Goal: Transaction & Acquisition: Purchase product/service

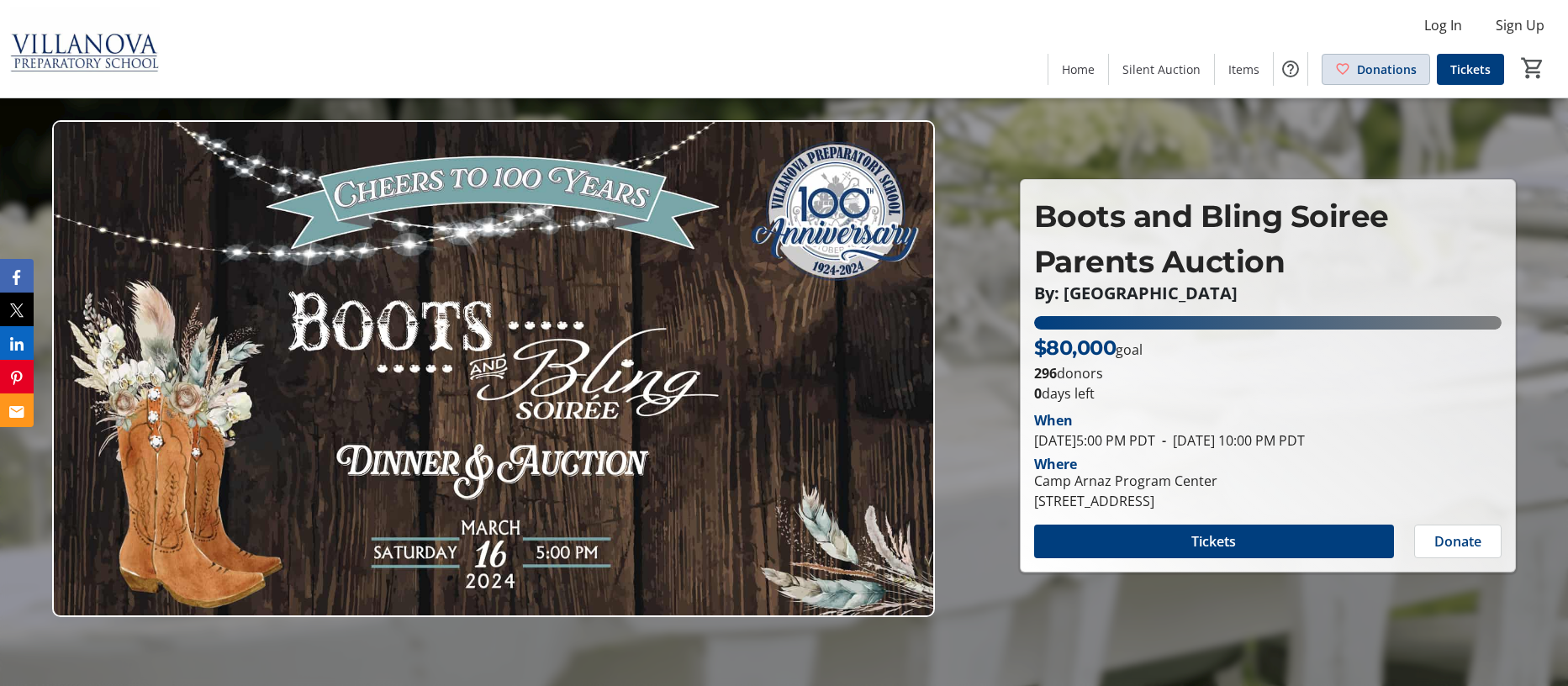
click at [1371, 69] on span "Donations" at bounding box center [1387, 69] width 60 height 18
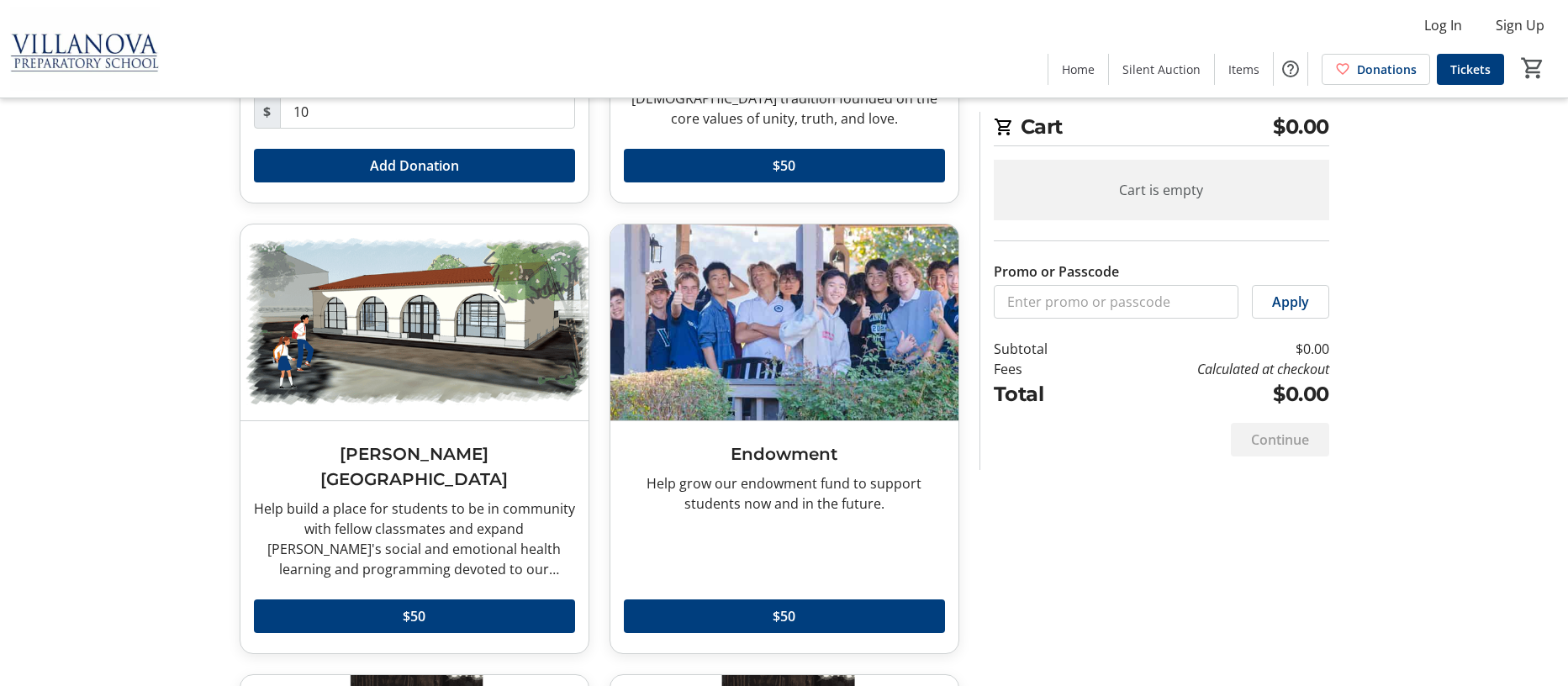
scroll to position [182, 0]
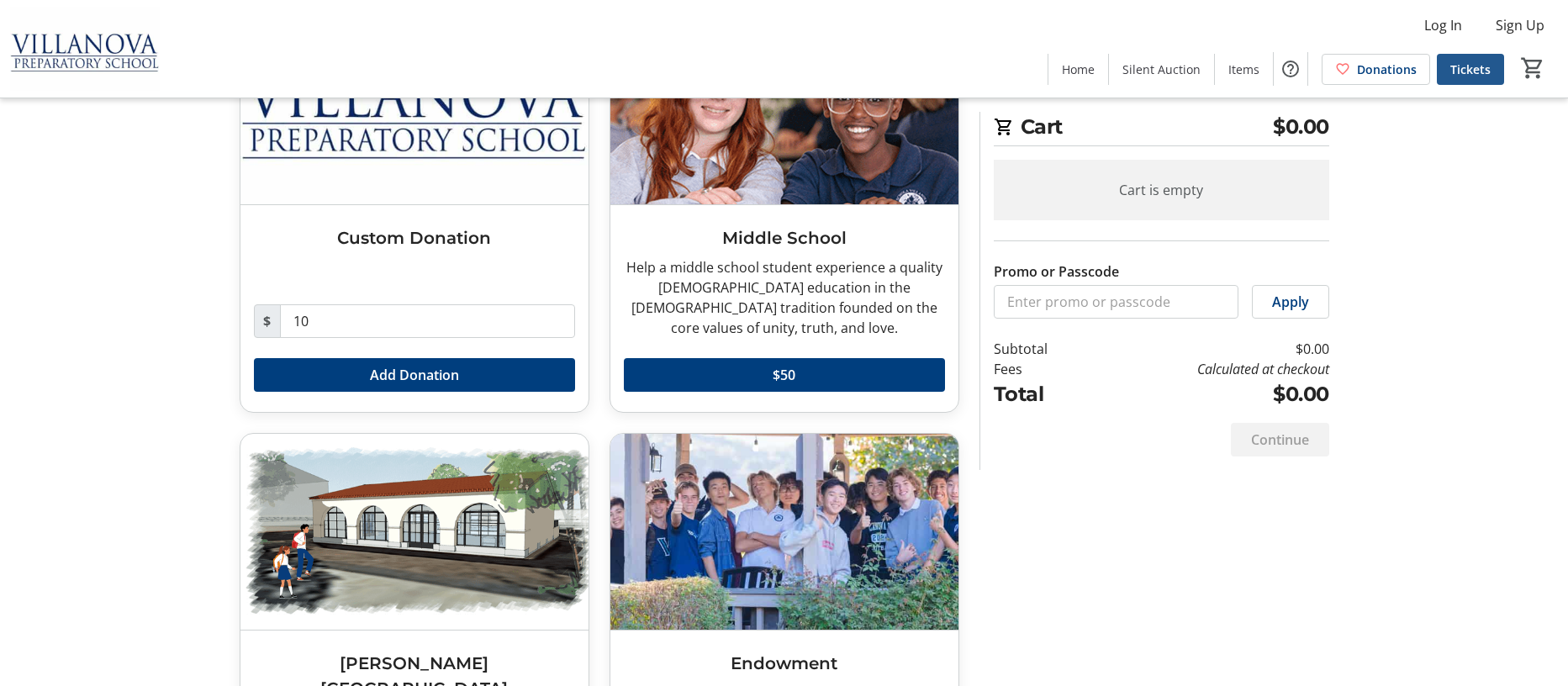
click at [1462, 63] on span "Tickets" at bounding box center [1470, 69] width 40 height 18
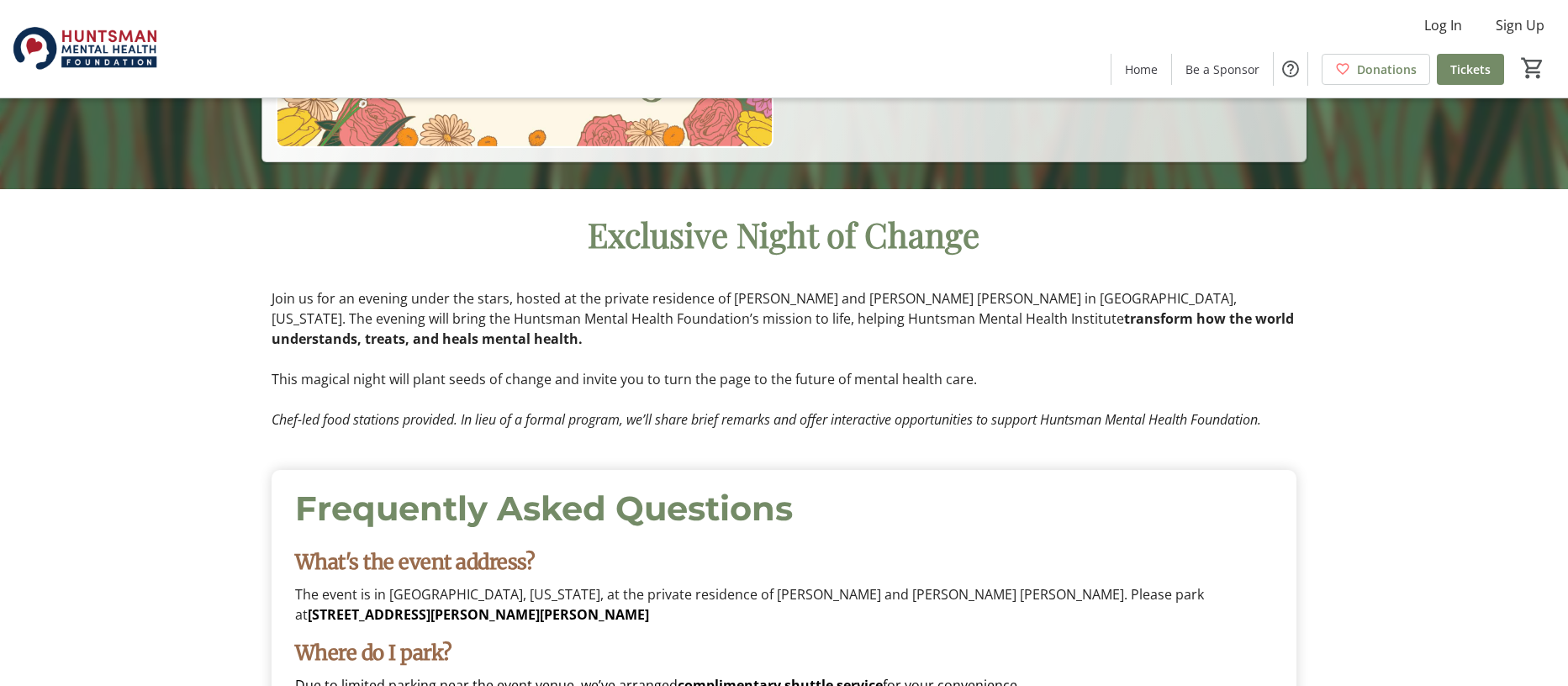
scroll to position [817, 0]
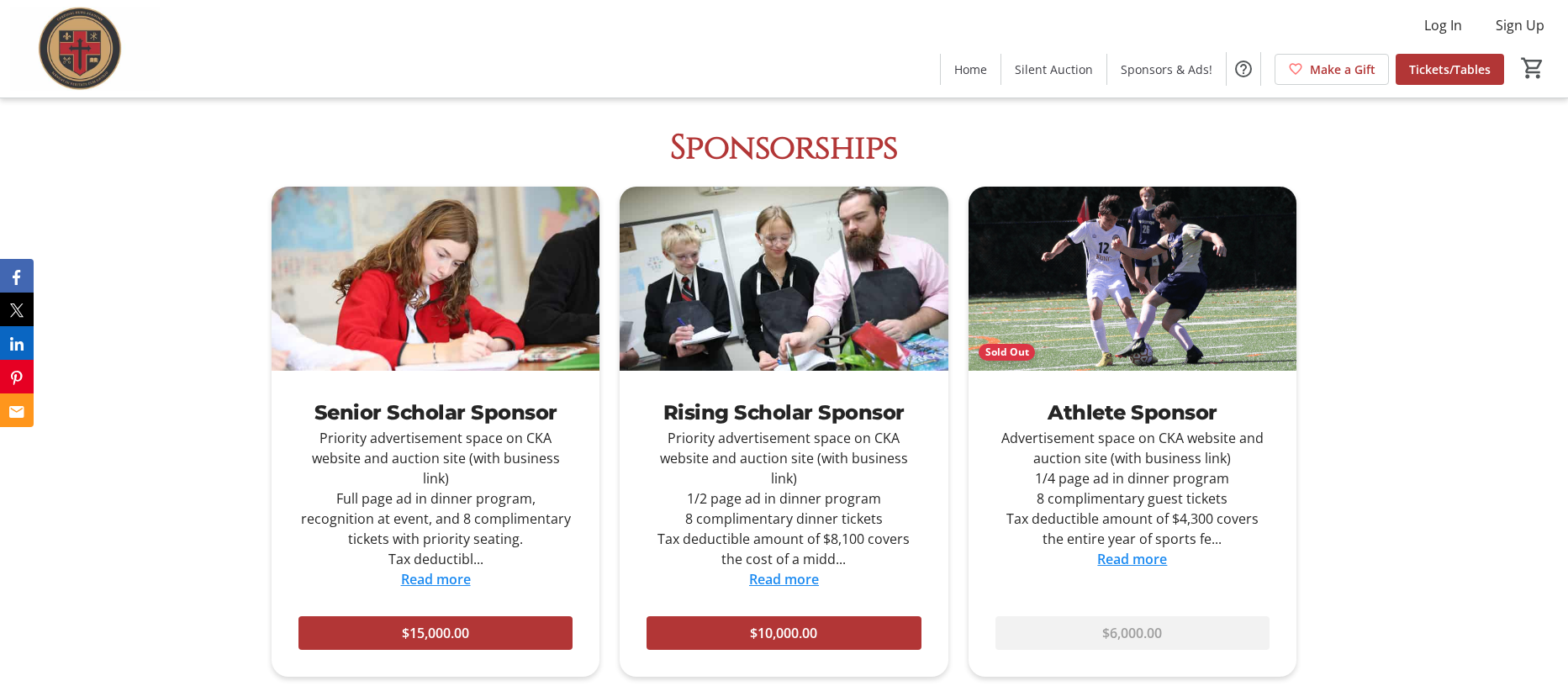
scroll to position [3295, 0]
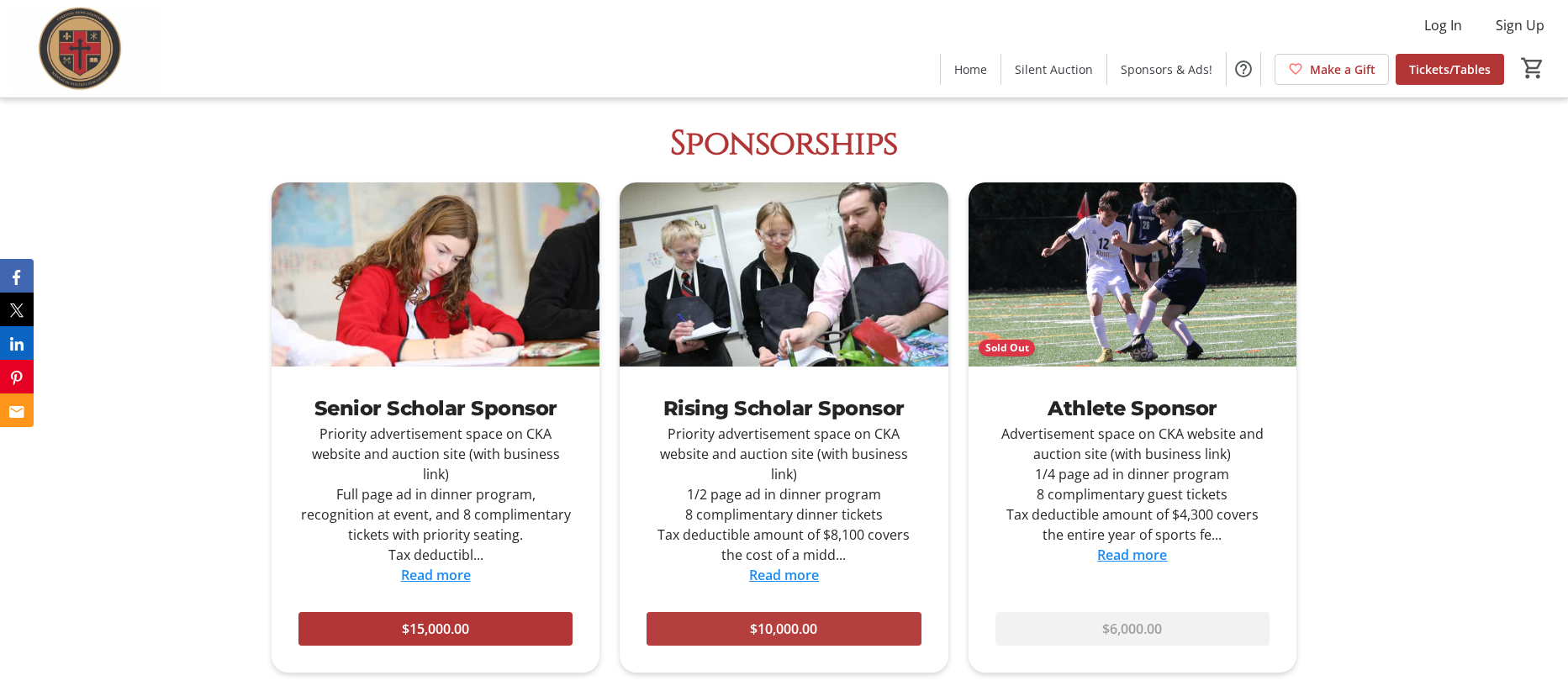
click at [824, 609] on span at bounding box center [783, 629] width 274 height 40
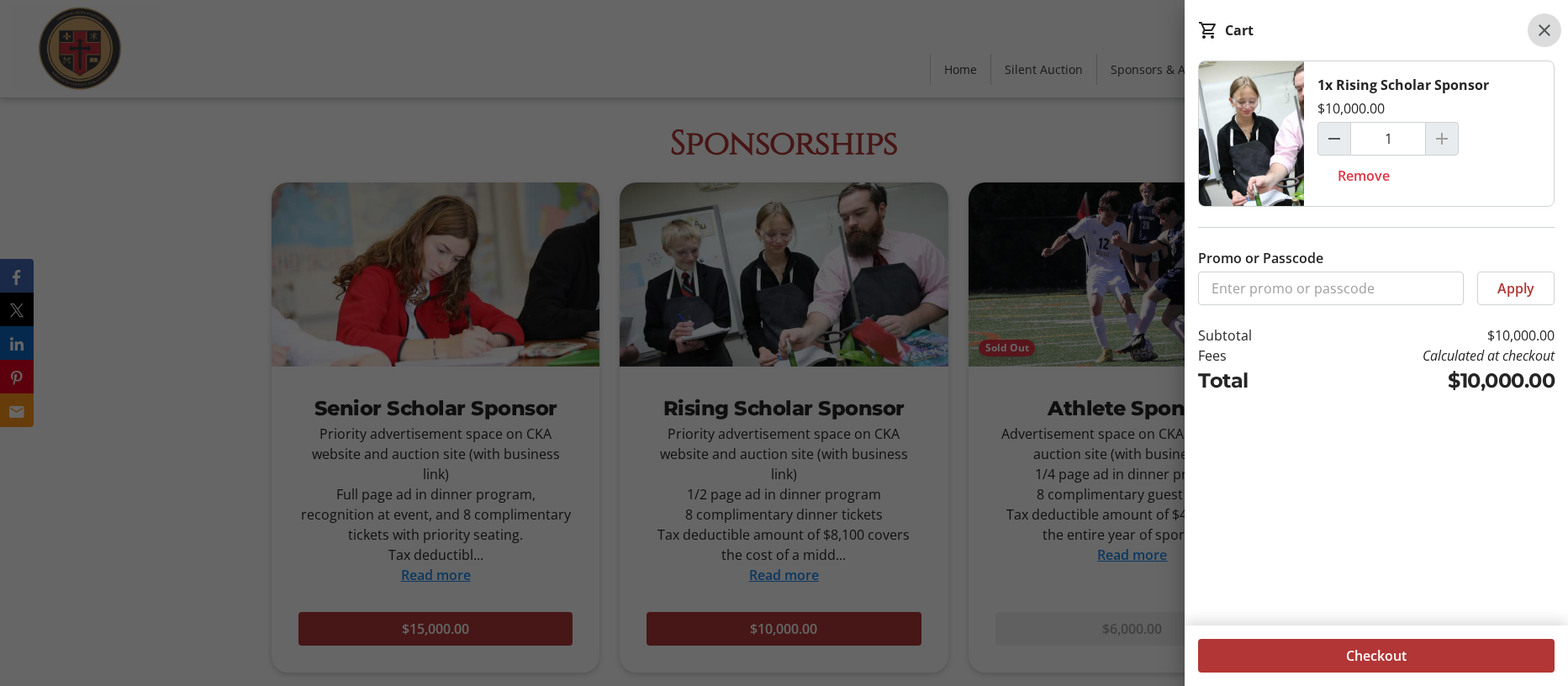
click at [1538, 27] on mat-icon at bounding box center [1545, 31] width 21 height 21
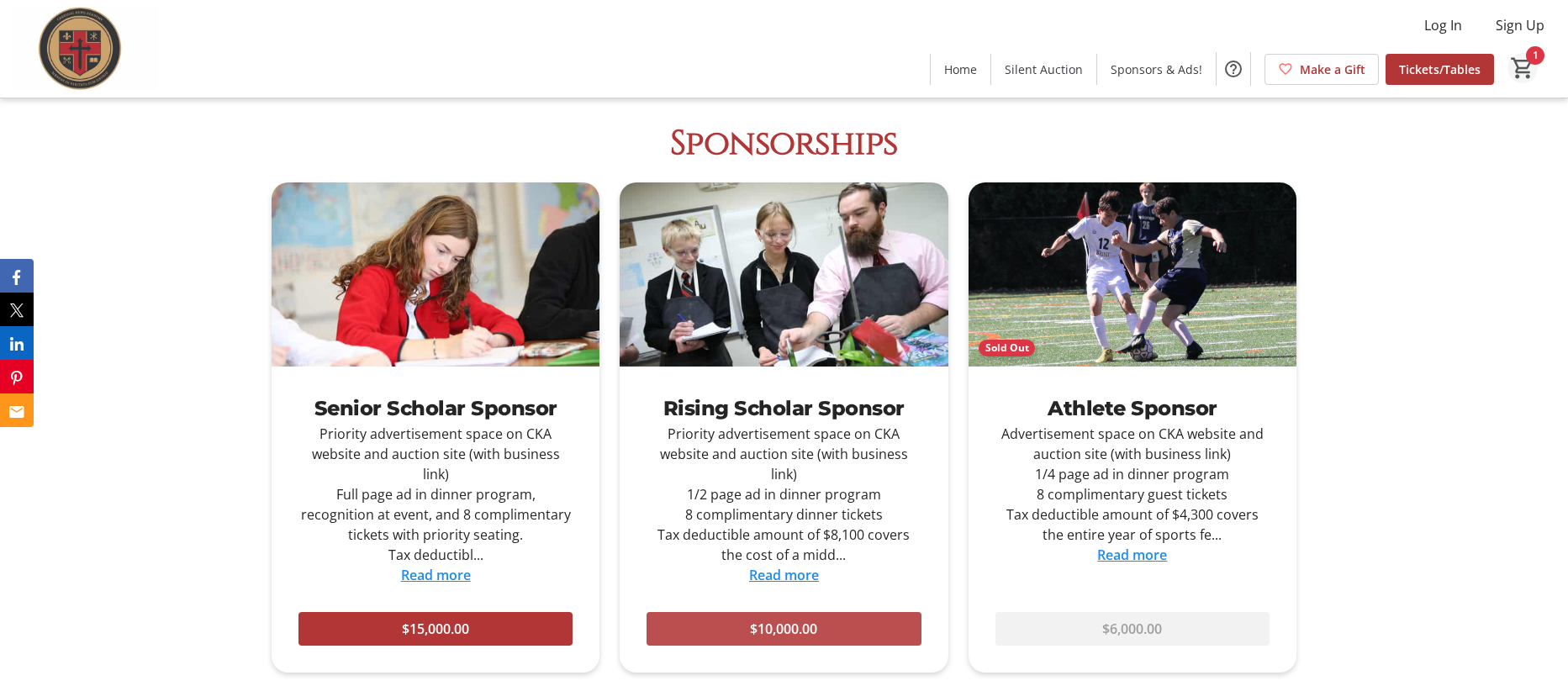
click at [1521, 69] on mat-icon "1" at bounding box center [1522, 68] width 25 height 25
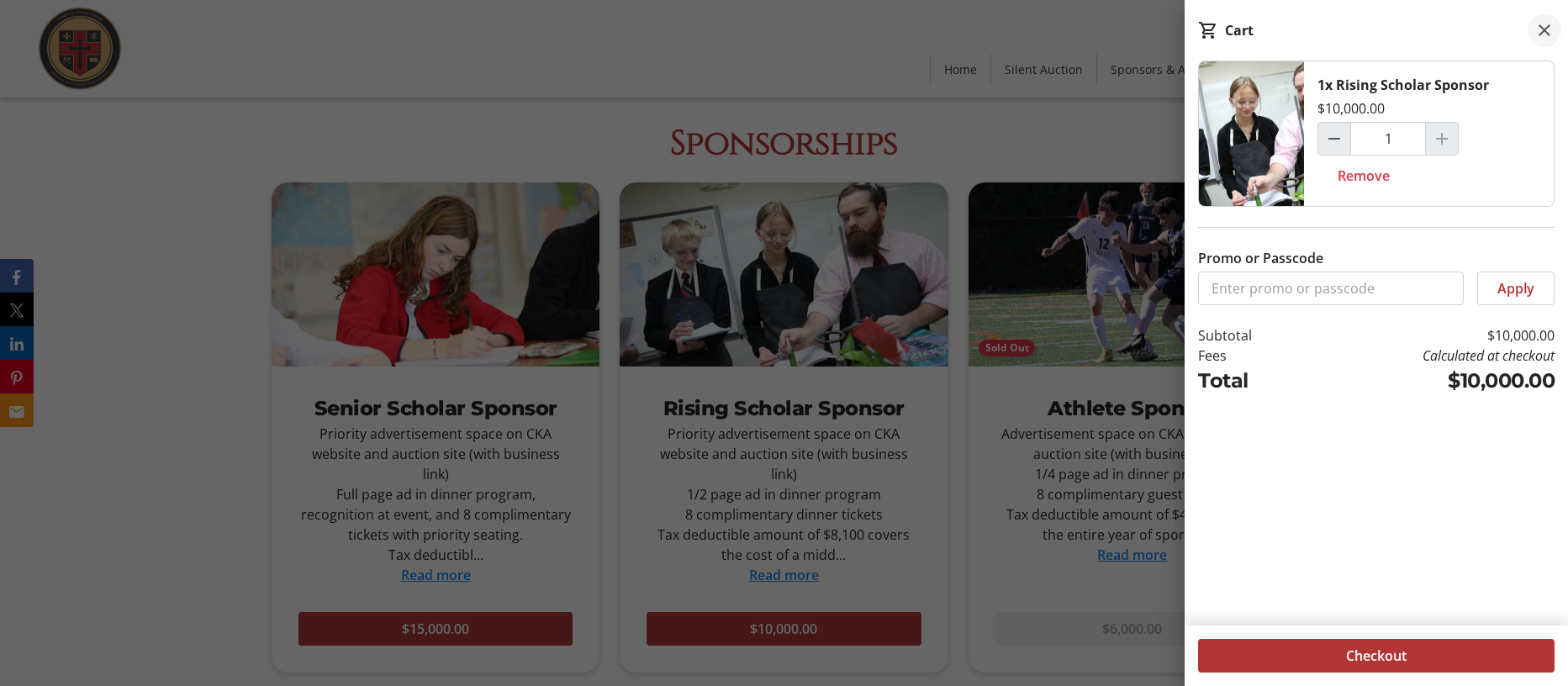
click at [1542, 33] on mat-icon at bounding box center [1545, 31] width 21 height 21
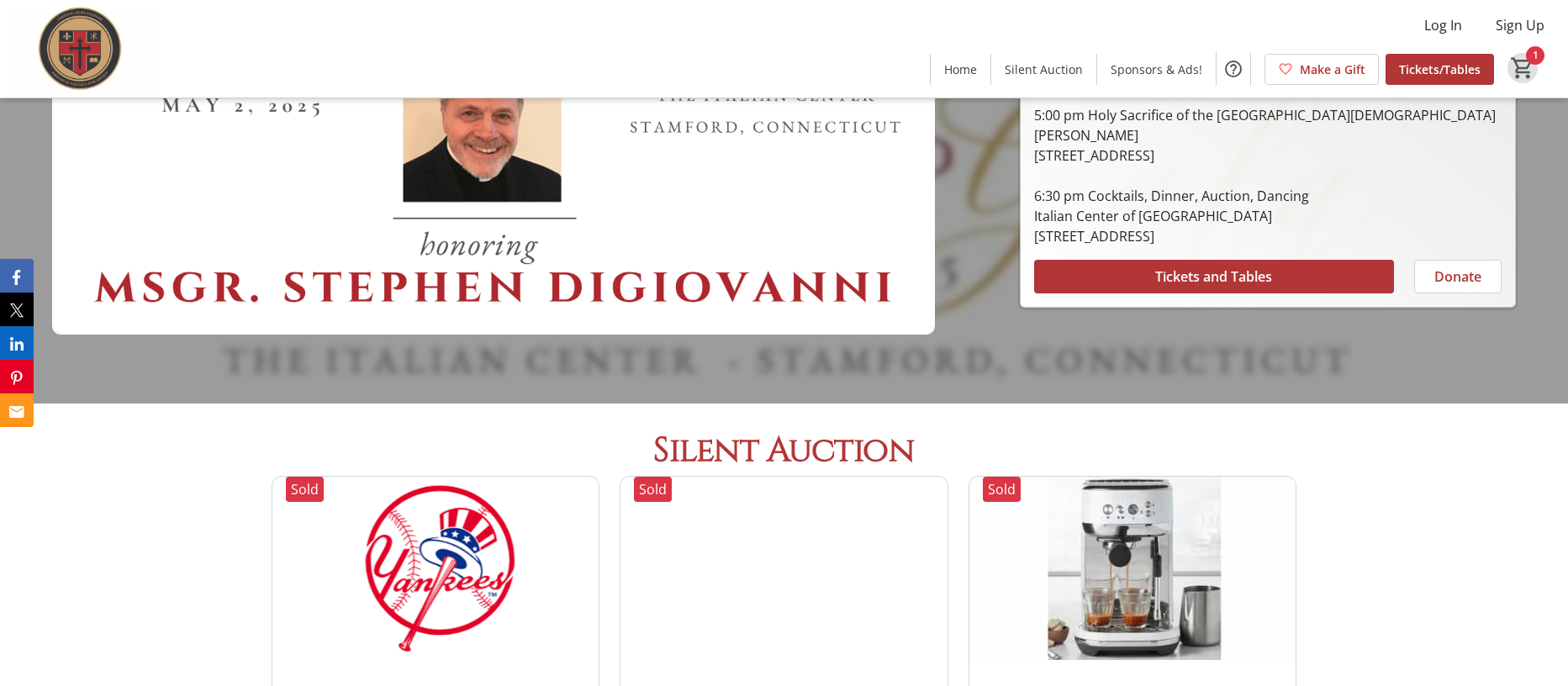
scroll to position [279, 0]
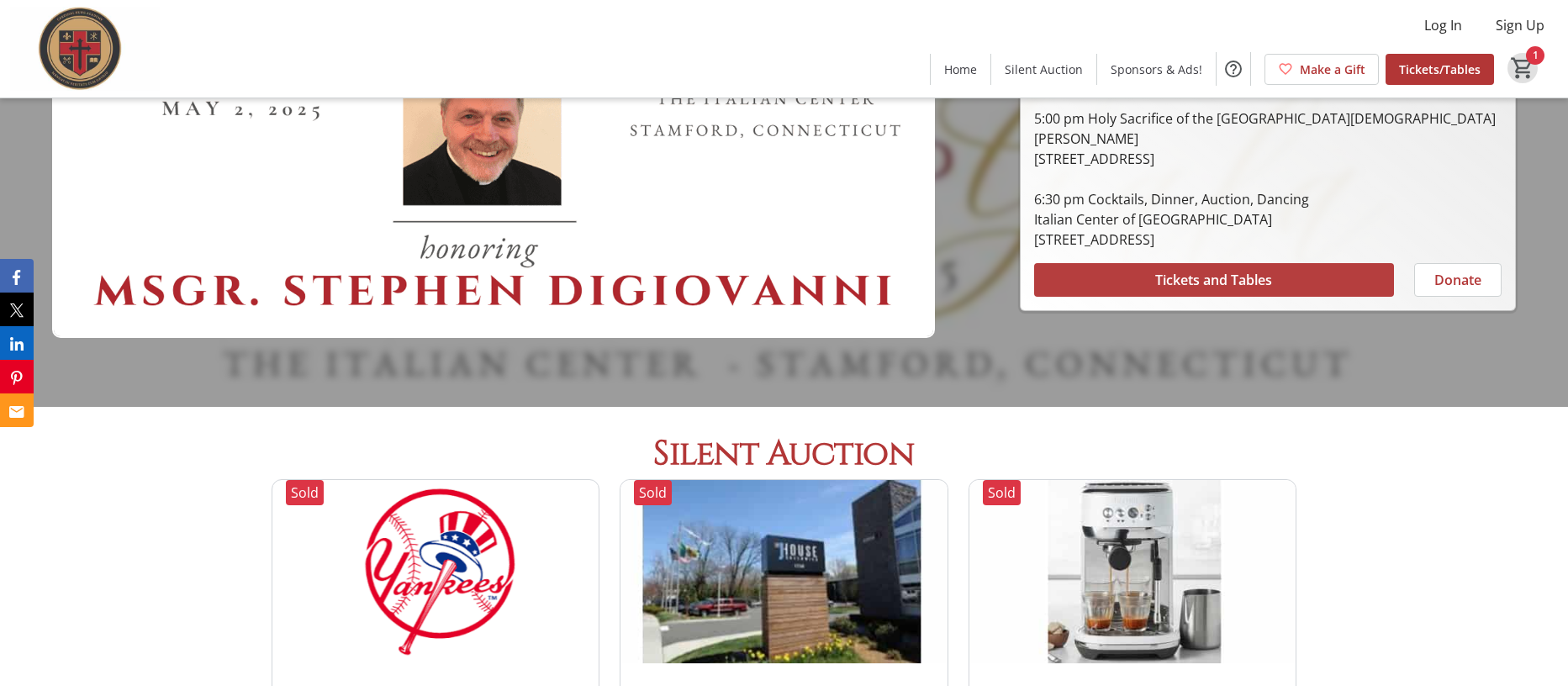
click at [1229, 277] on span "Tickets and Tables" at bounding box center [1214, 280] width 117 height 21
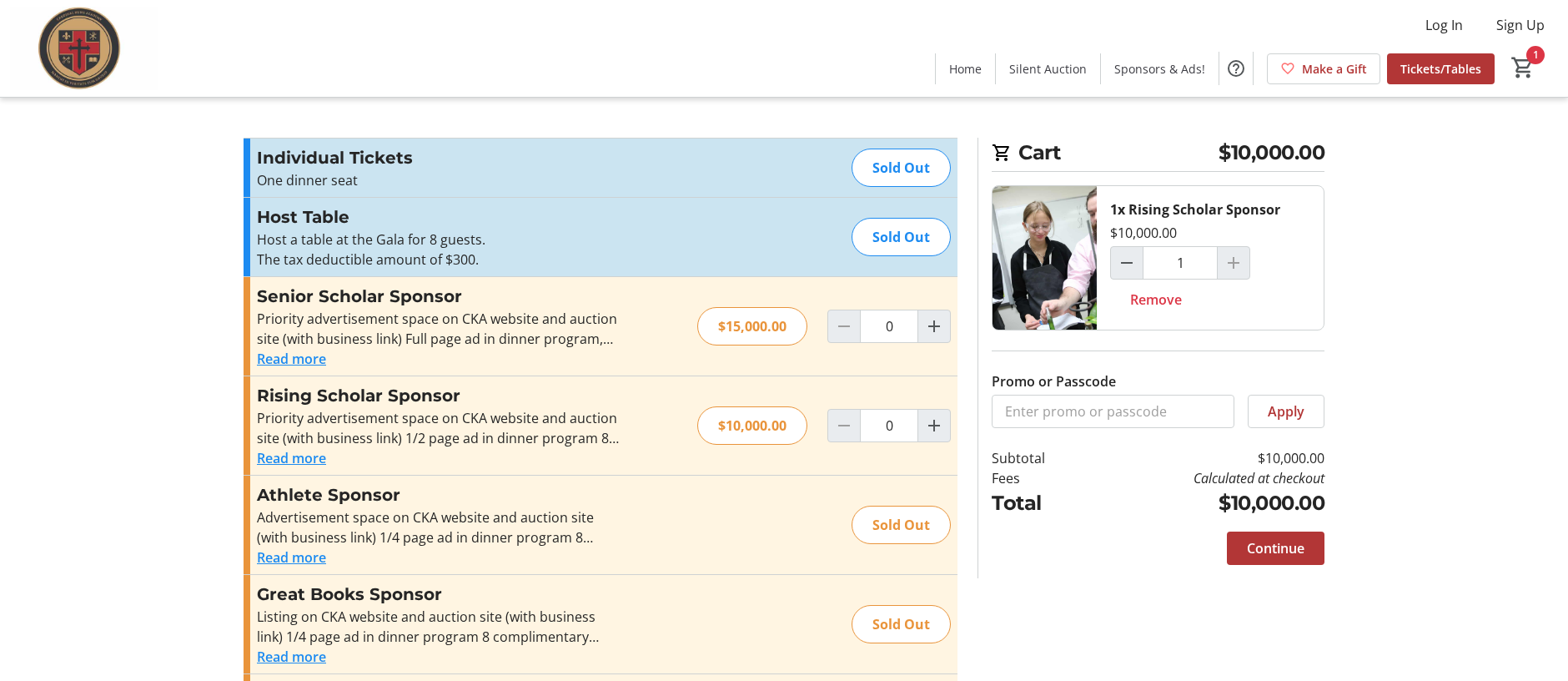
type input "1"
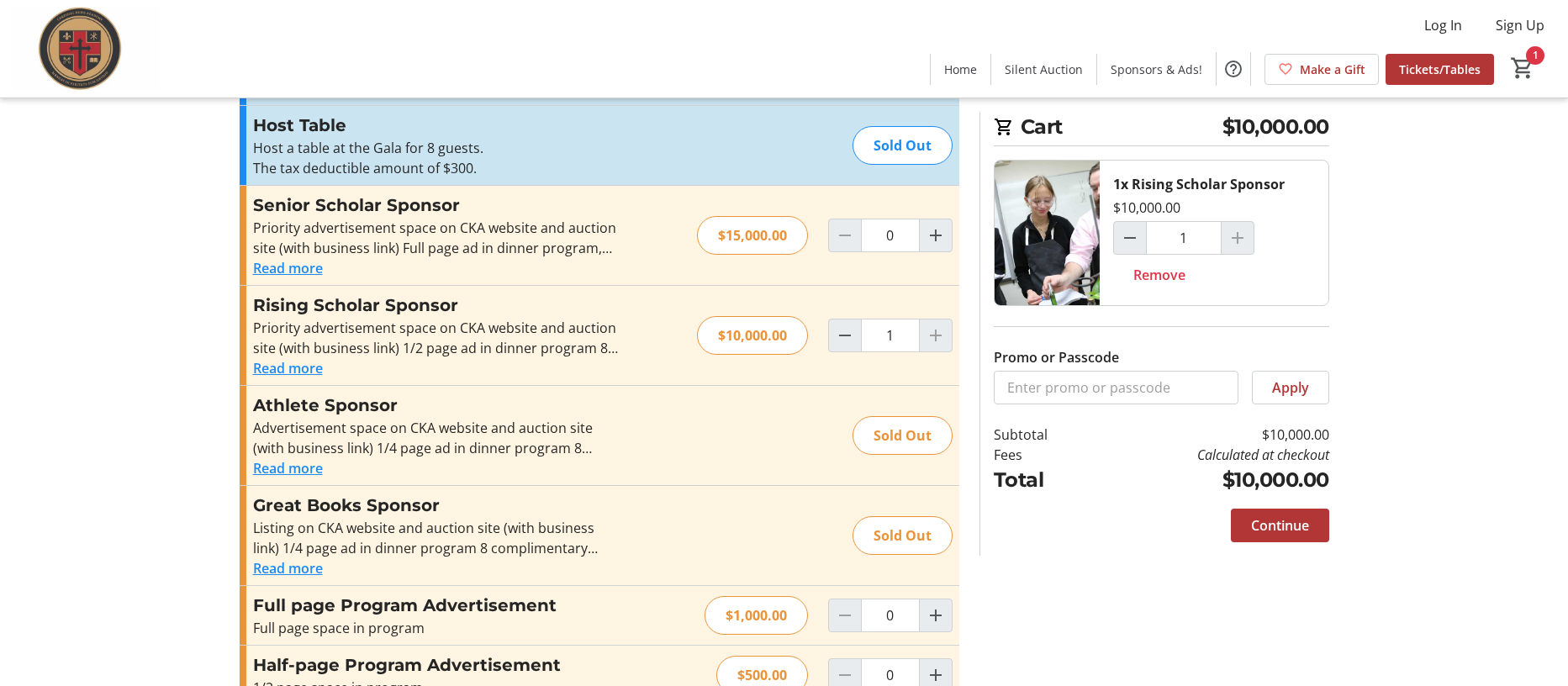
scroll to position [272, 0]
